Goal: Information Seeking & Learning: Check status

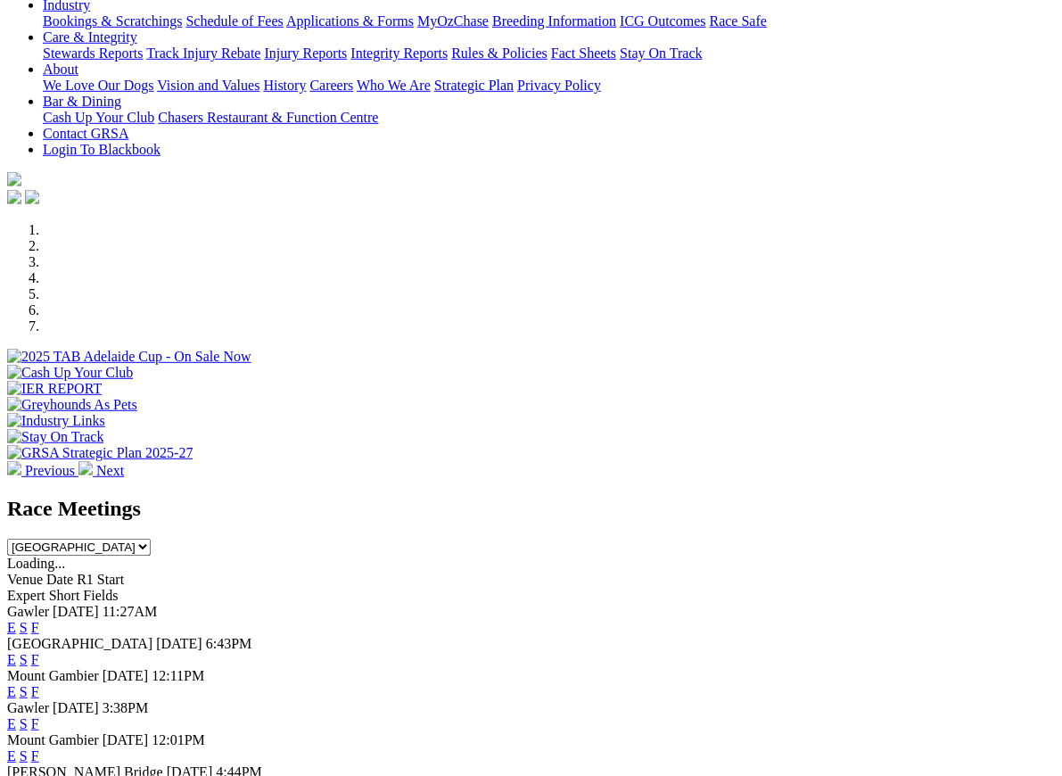
scroll to position [342, 0]
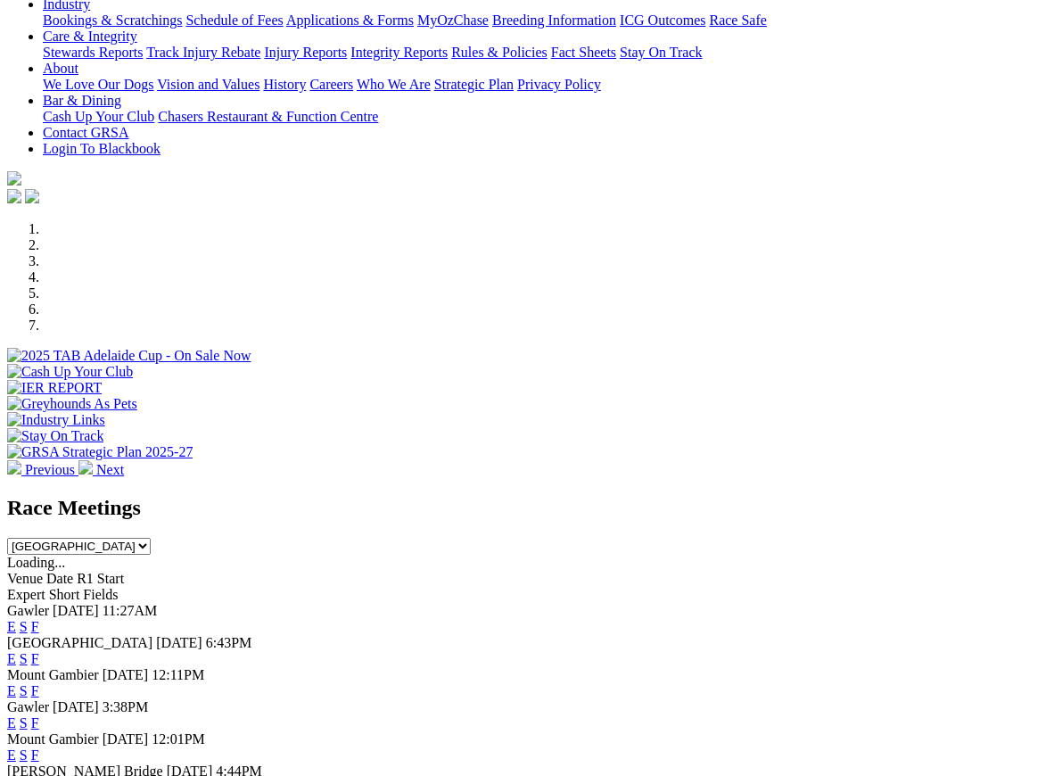
click at [39, 683] on link "F" at bounding box center [35, 690] width 8 height 15
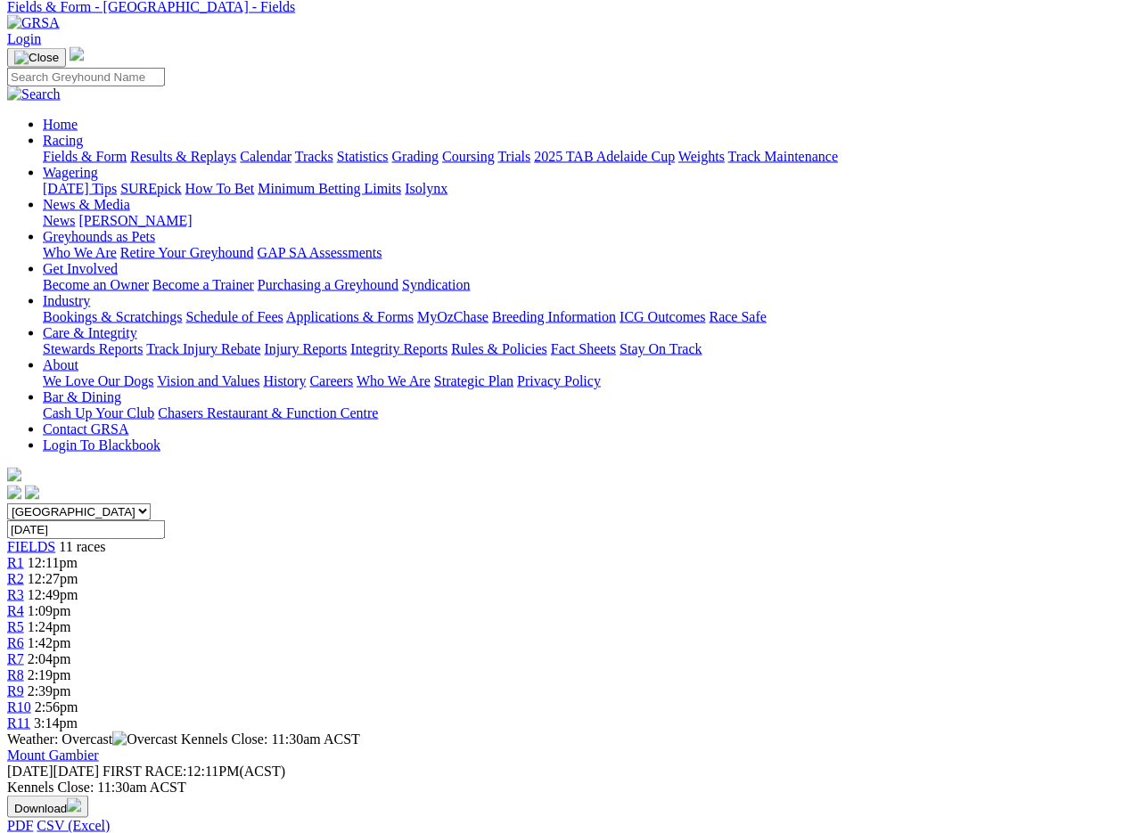
scroll to position [0, 18]
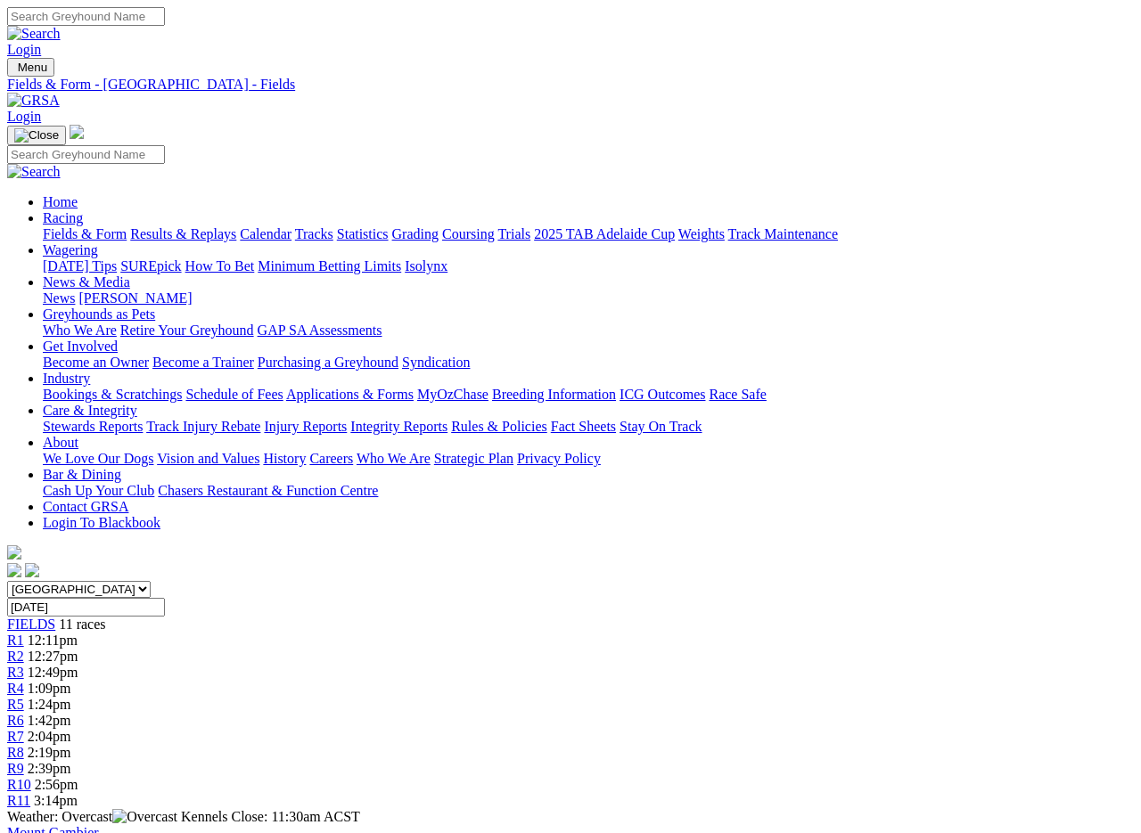
click at [192, 226] on link "Results & Replays" at bounding box center [183, 233] width 106 height 15
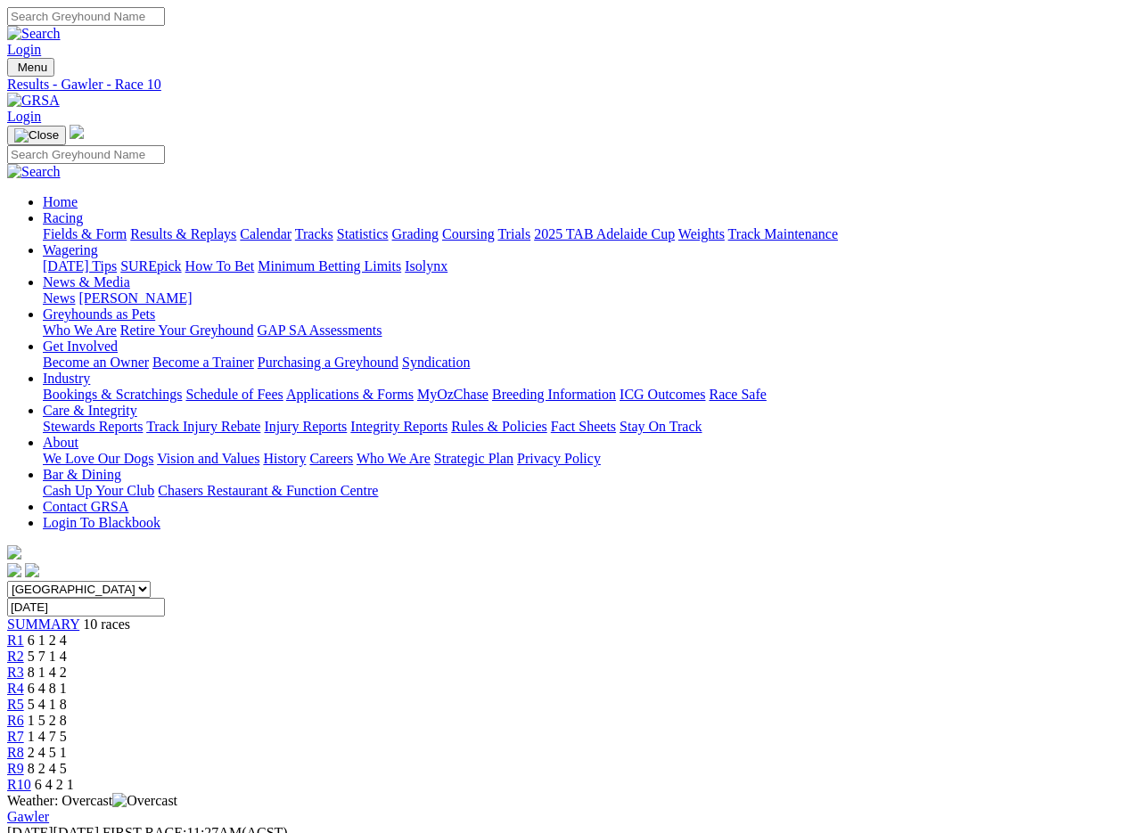
scroll to position [3, 0]
